Goal: Task Accomplishment & Management: Manage account settings

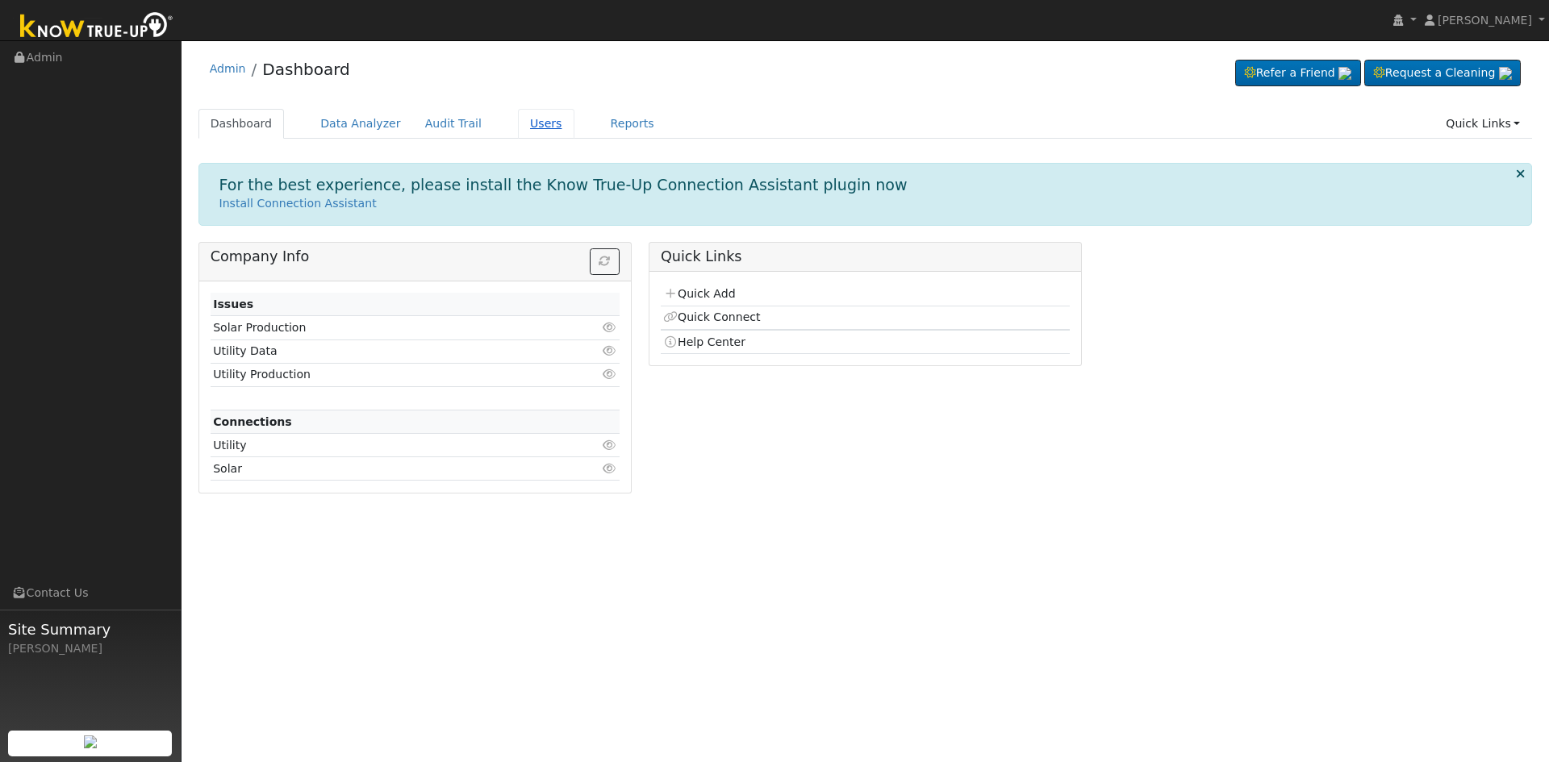
click at [520, 120] on link "Users" at bounding box center [546, 124] width 56 height 30
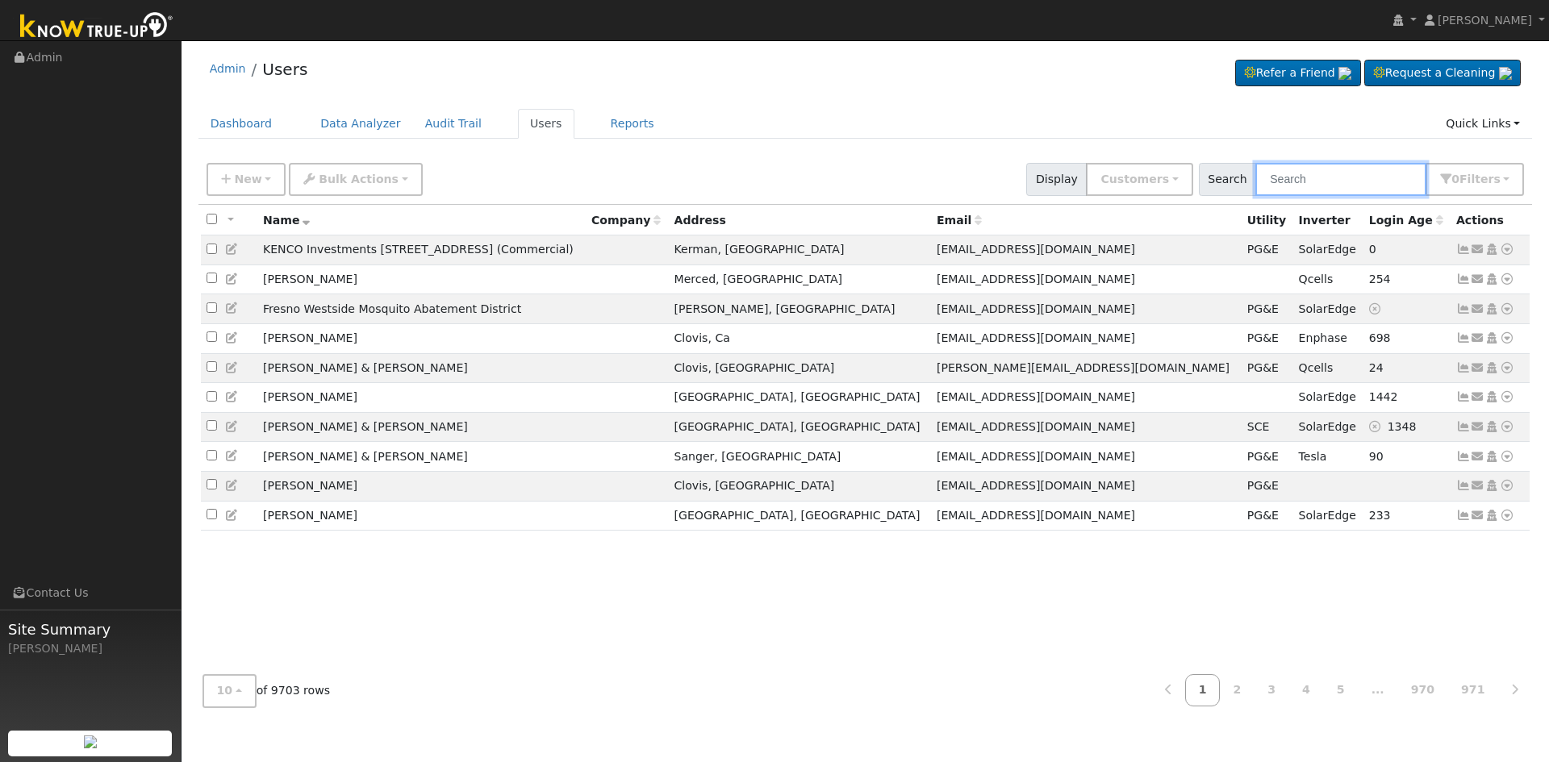
click at [1365, 177] on input "text" at bounding box center [1340, 179] width 171 height 33
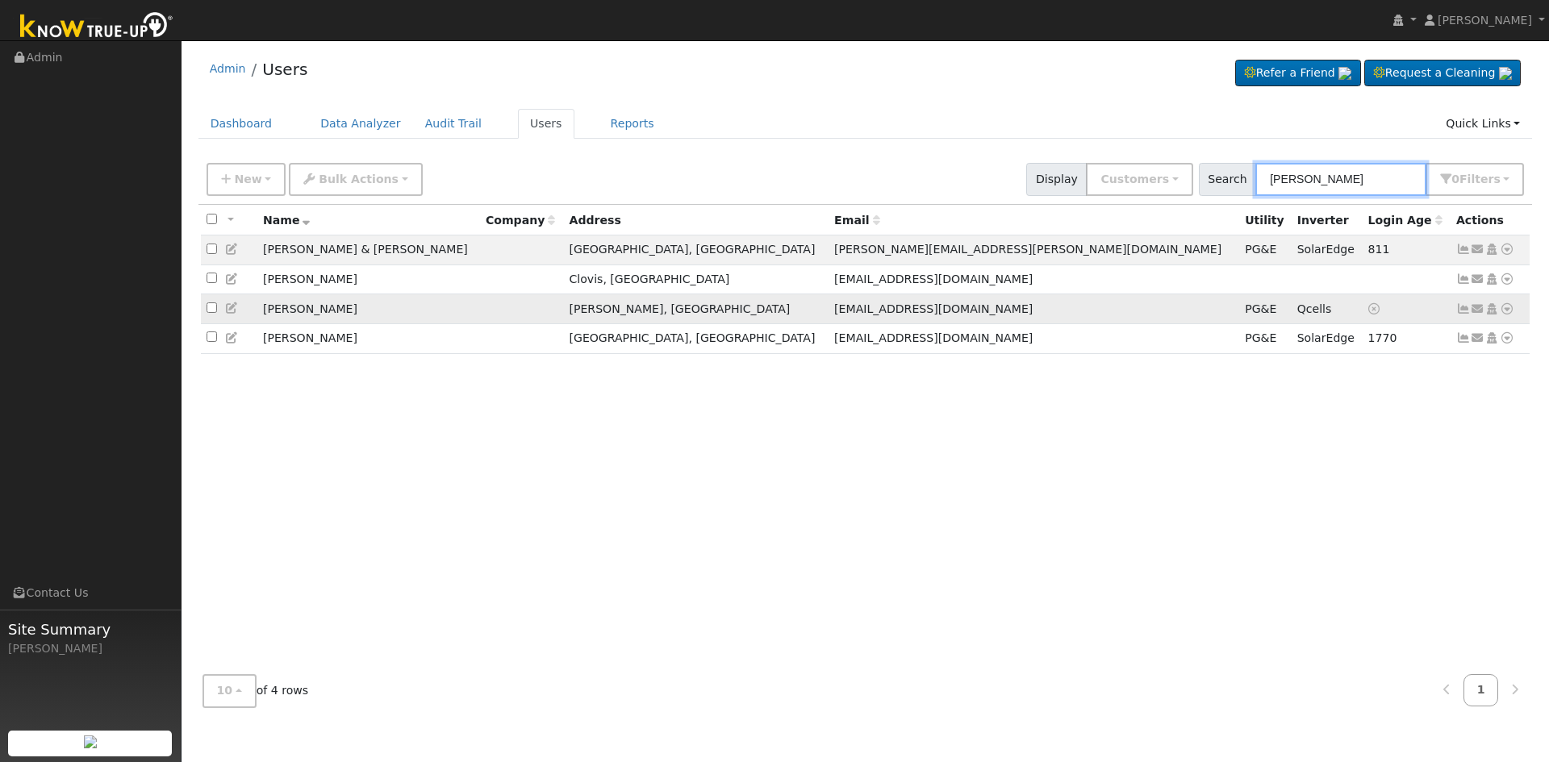
type input "[PERSON_NAME]"
click at [1493, 310] on icon at bounding box center [1491, 308] width 15 height 11
